Goal: Transaction & Acquisition: Purchase product/service

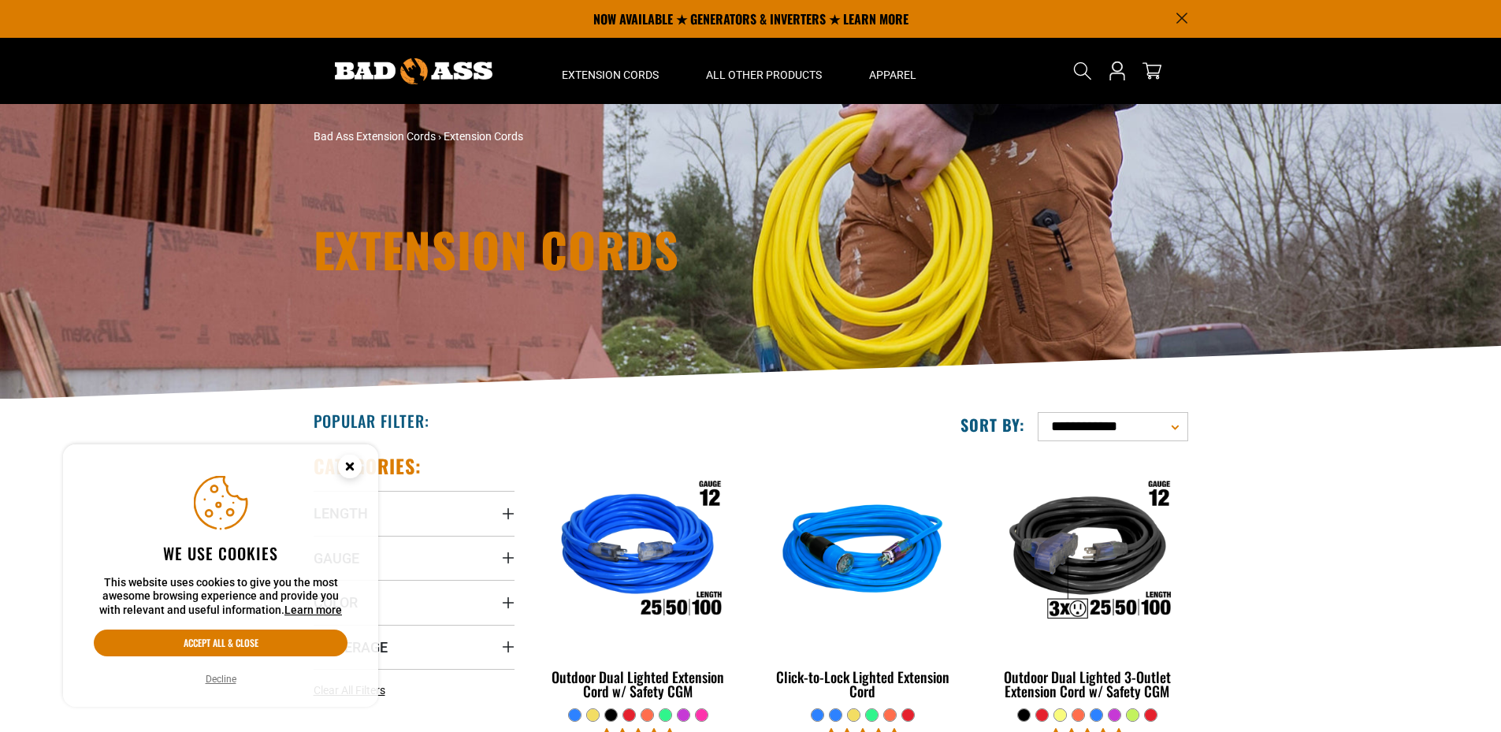
click at [229, 677] on button "Decline" at bounding box center [221, 680] width 40 height 16
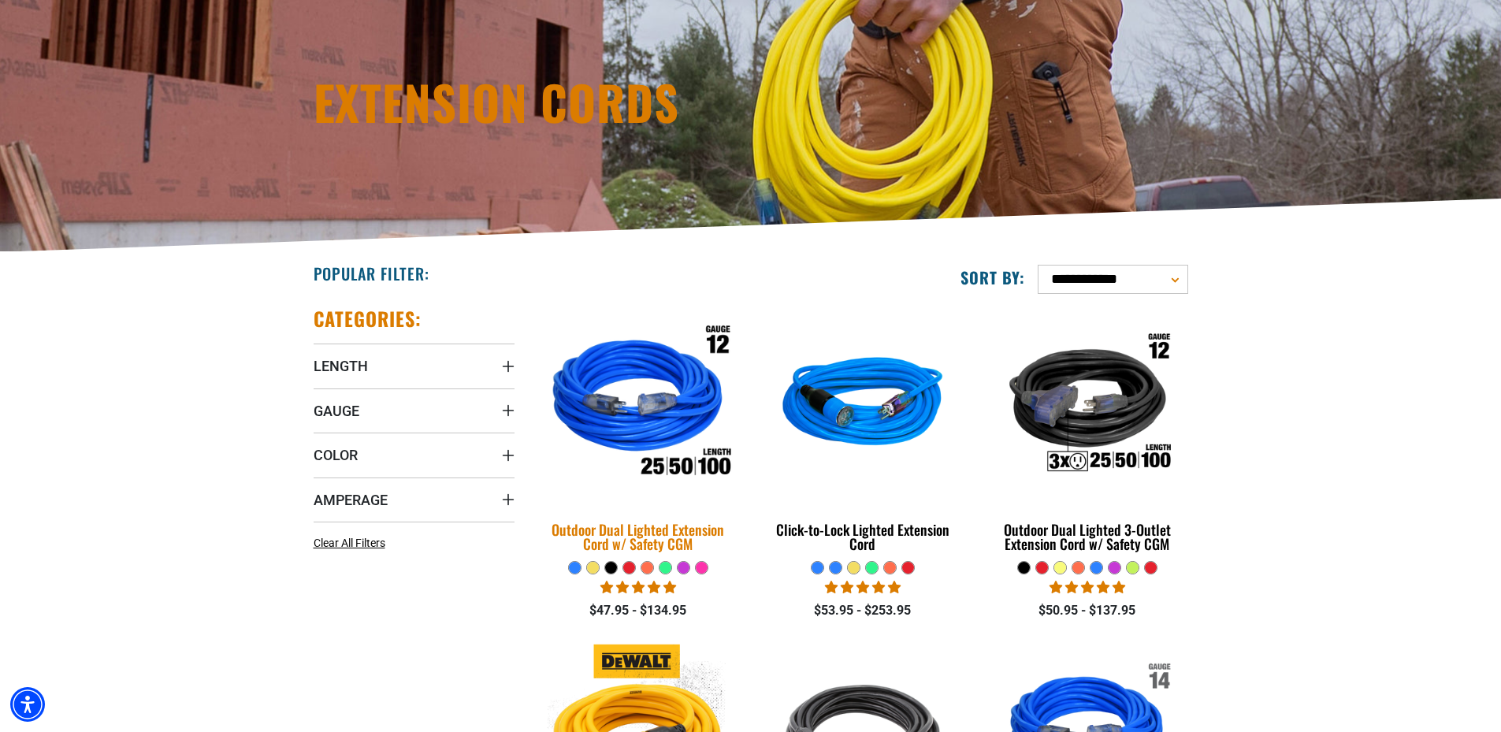
scroll to position [158, 0]
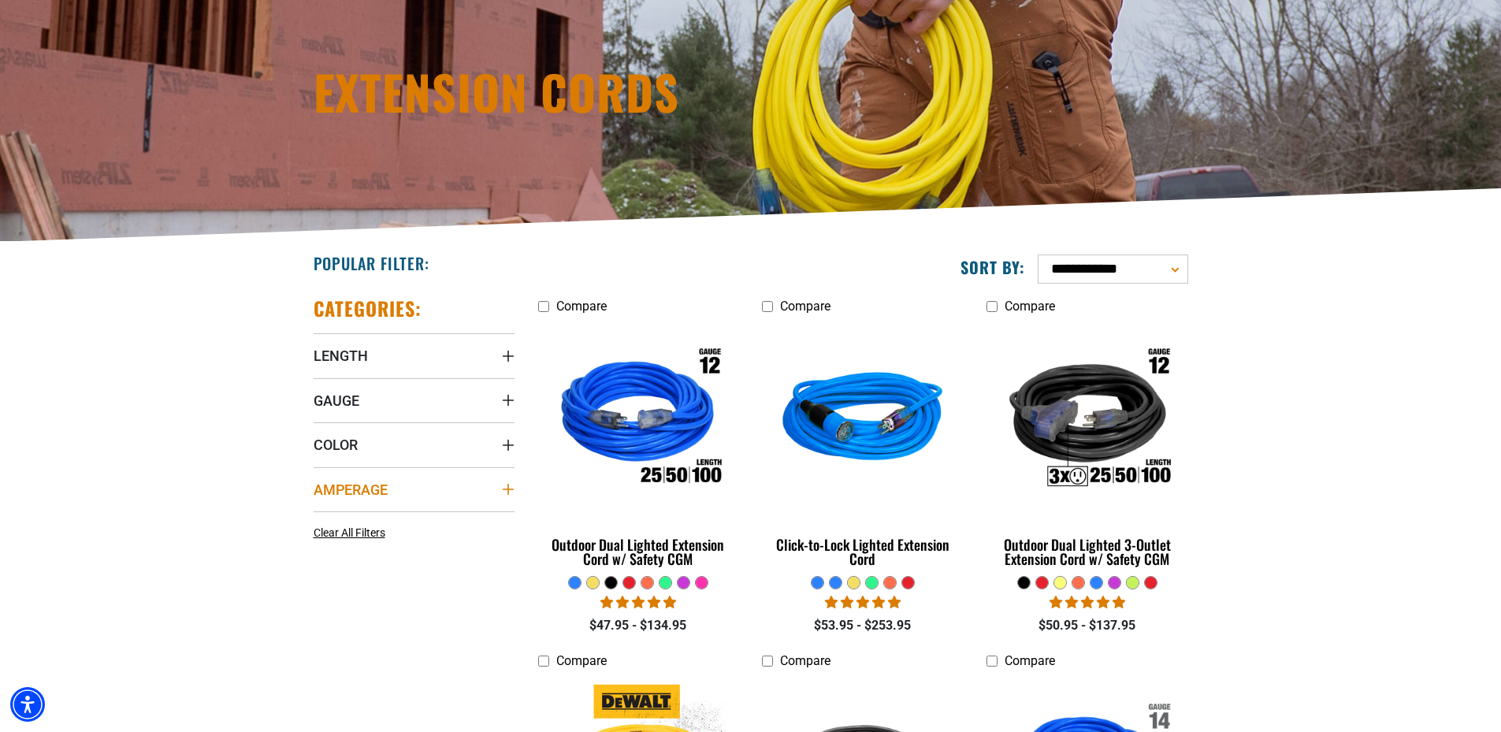
click at [510, 489] on icon "Amperage" at bounding box center [507, 489] width 11 height 11
click at [421, 520] on icon at bounding box center [420, 522] width 13 height 20
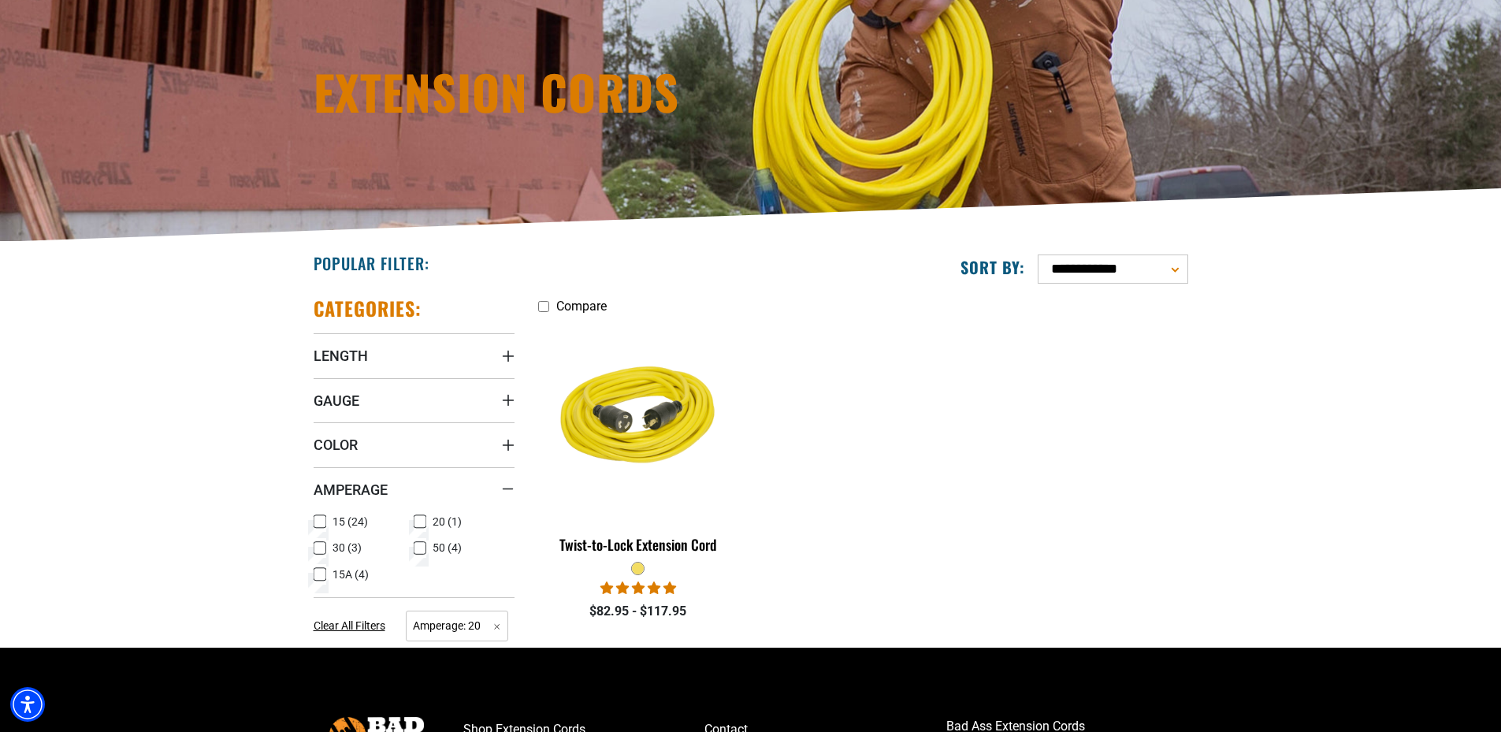
click at [319, 578] on icon at bounding box center [320, 574] width 13 height 20
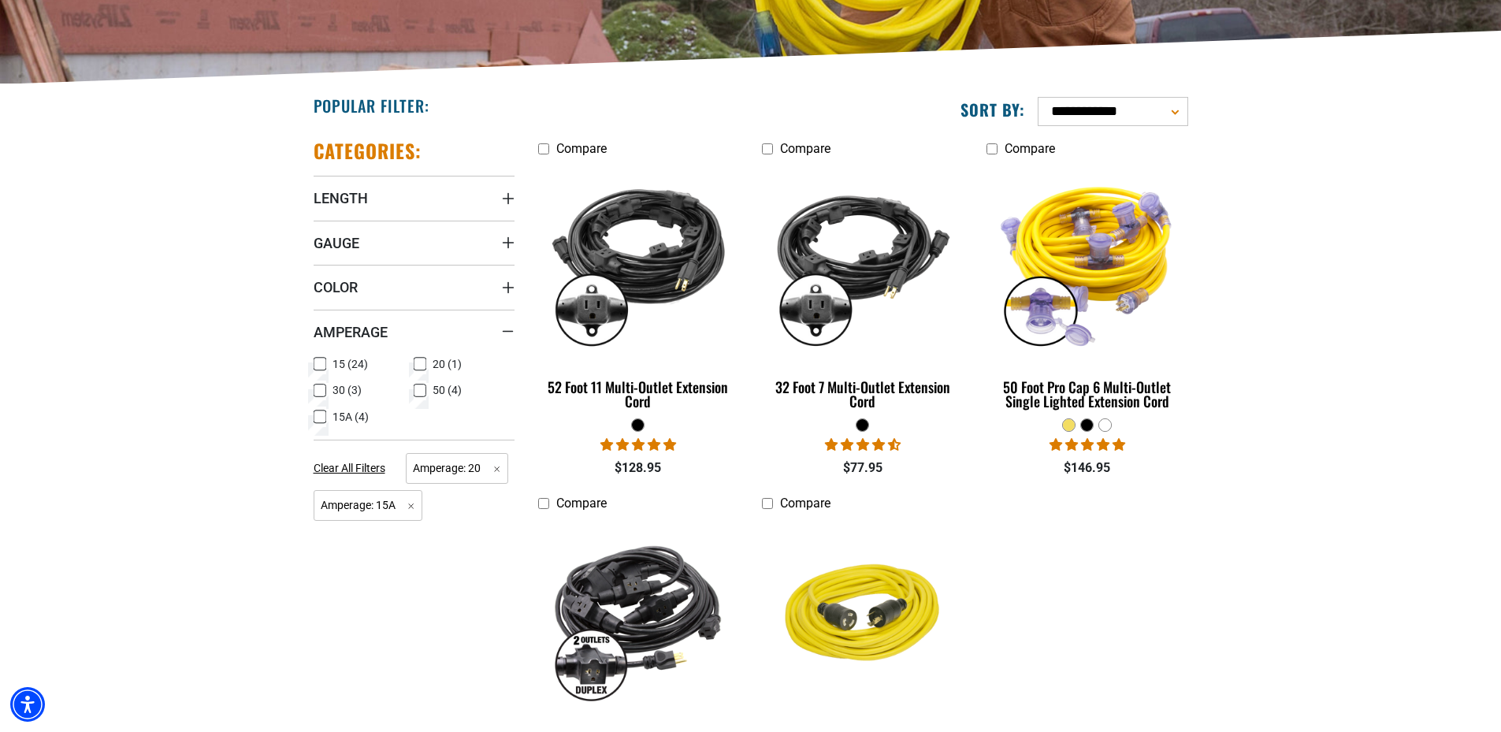
scroll to position [394, 0]
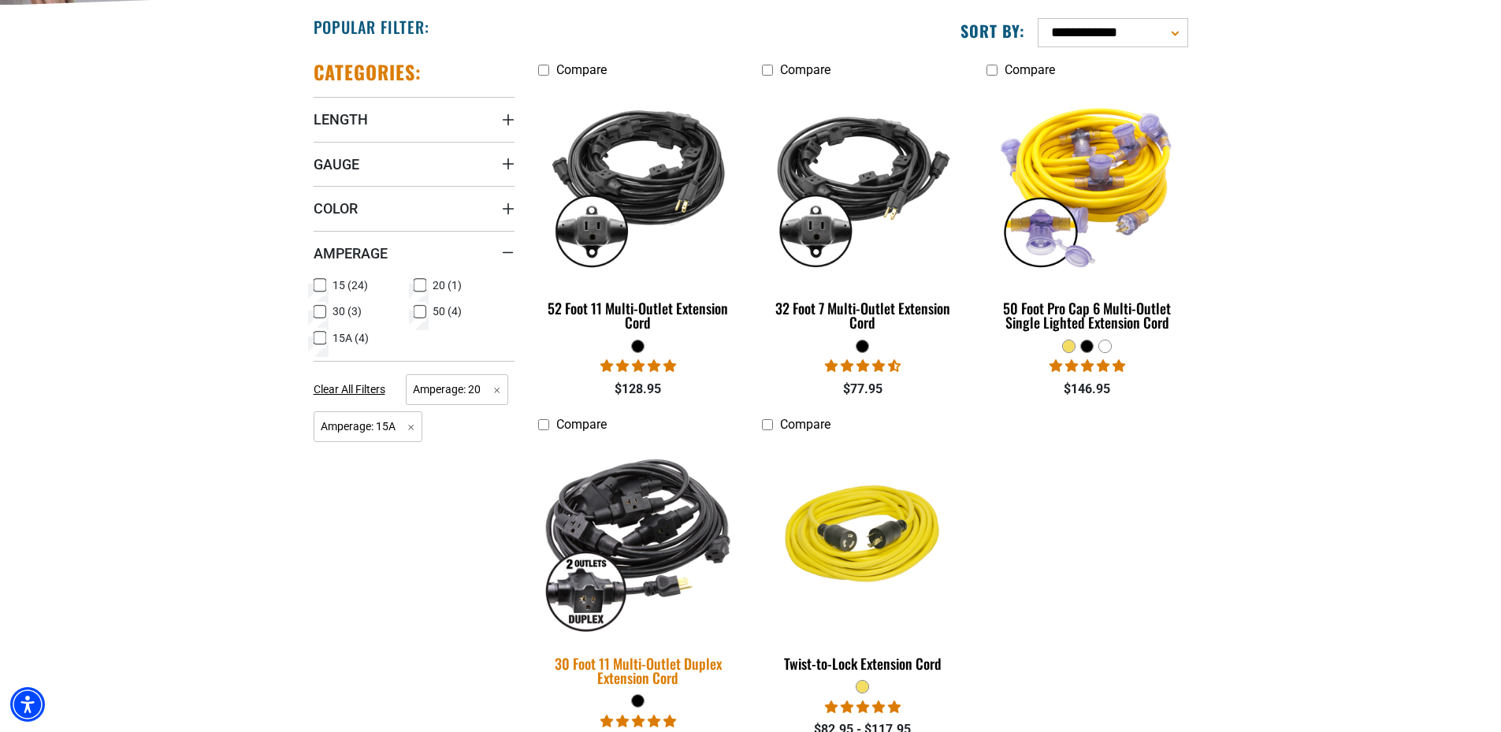
click at [683, 546] on img at bounding box center [638, 539] width 221 height 202
